Goal: Task Accomplishment & Management: Manage account settings

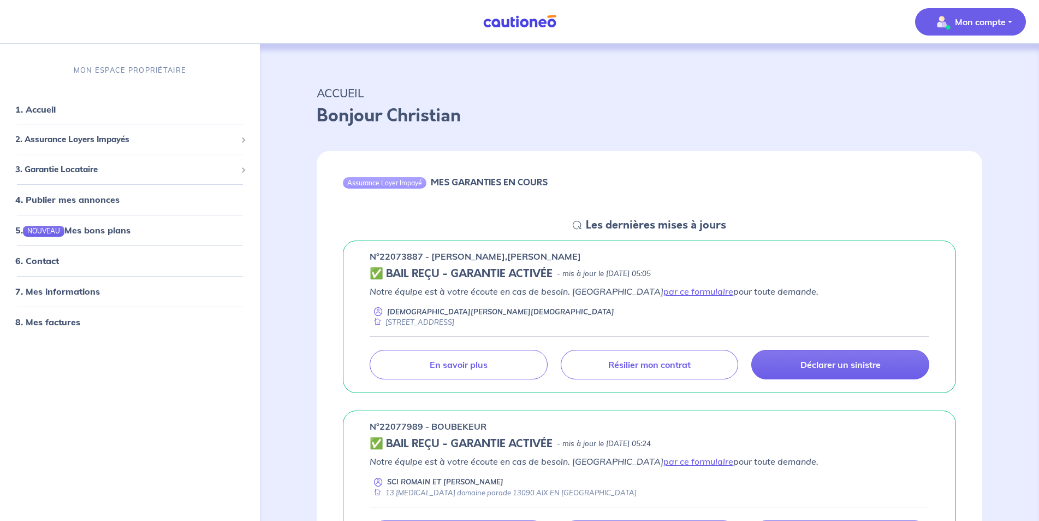
click at [984, 20] on p "Mon compte" at bounding box center [980, 21] width 51 height 13
click at [963, 94] on link "Me déconnecter" at bounding box center [960, 93] width 88 height 17
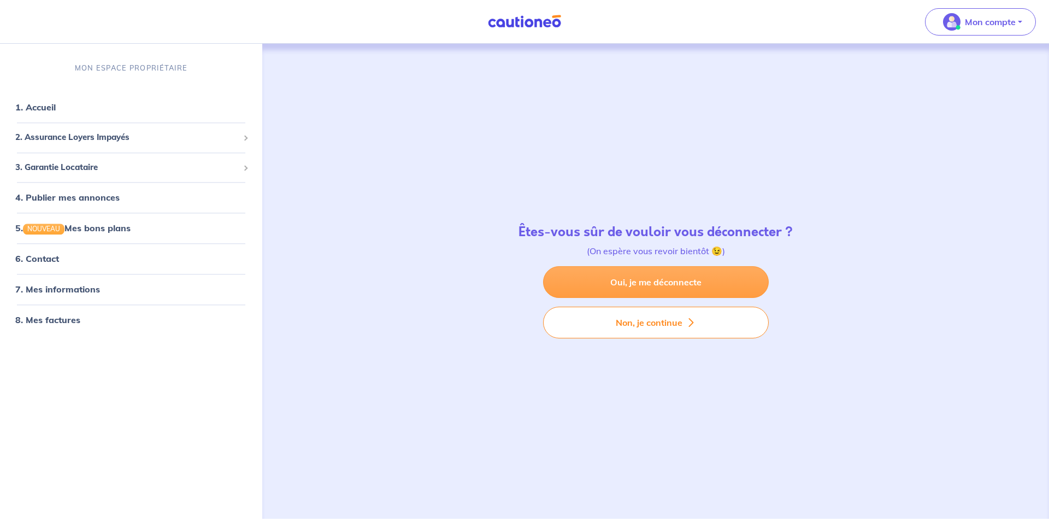
click at [667, 284] on link "Oui, je me déconnecte" at bounding box center [656, 282] width 226 height 32
